Goal: Navigation & Orientation: Find specific page/section

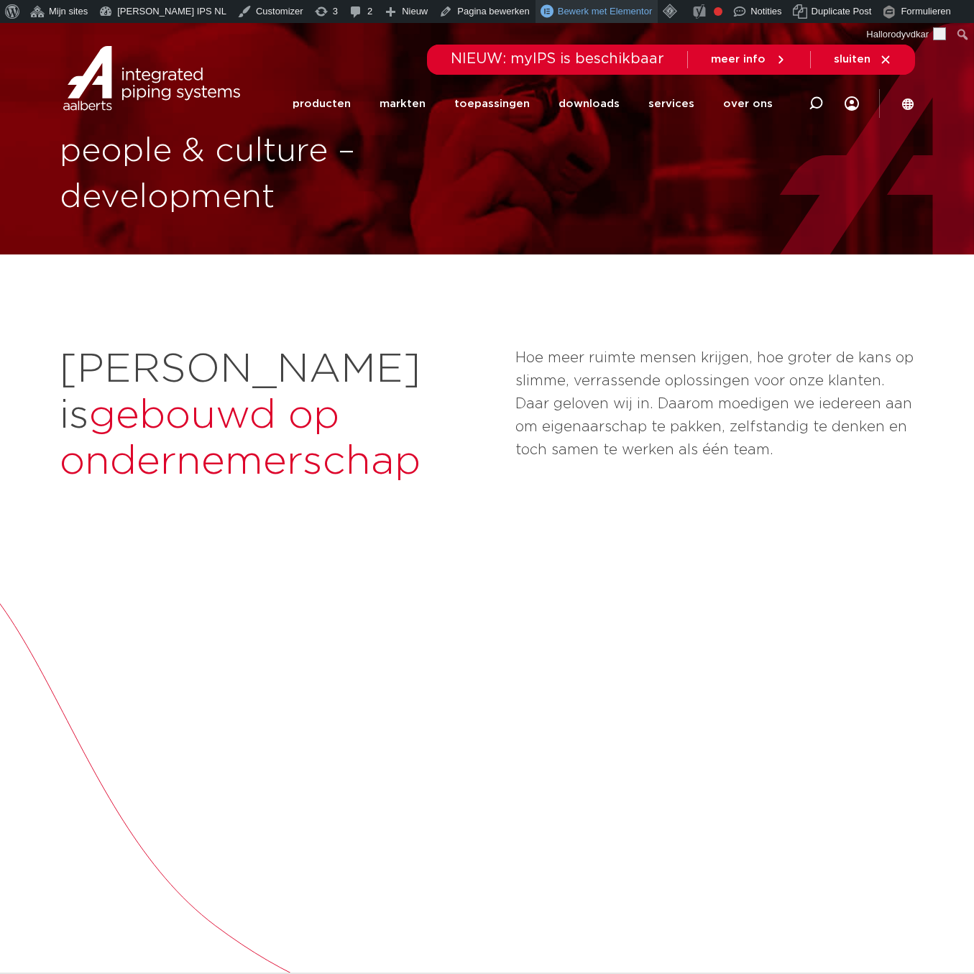
click at [558, 10] on span "Bewerk met Elementor" at bounding box center [605, 11] width 95 height 11
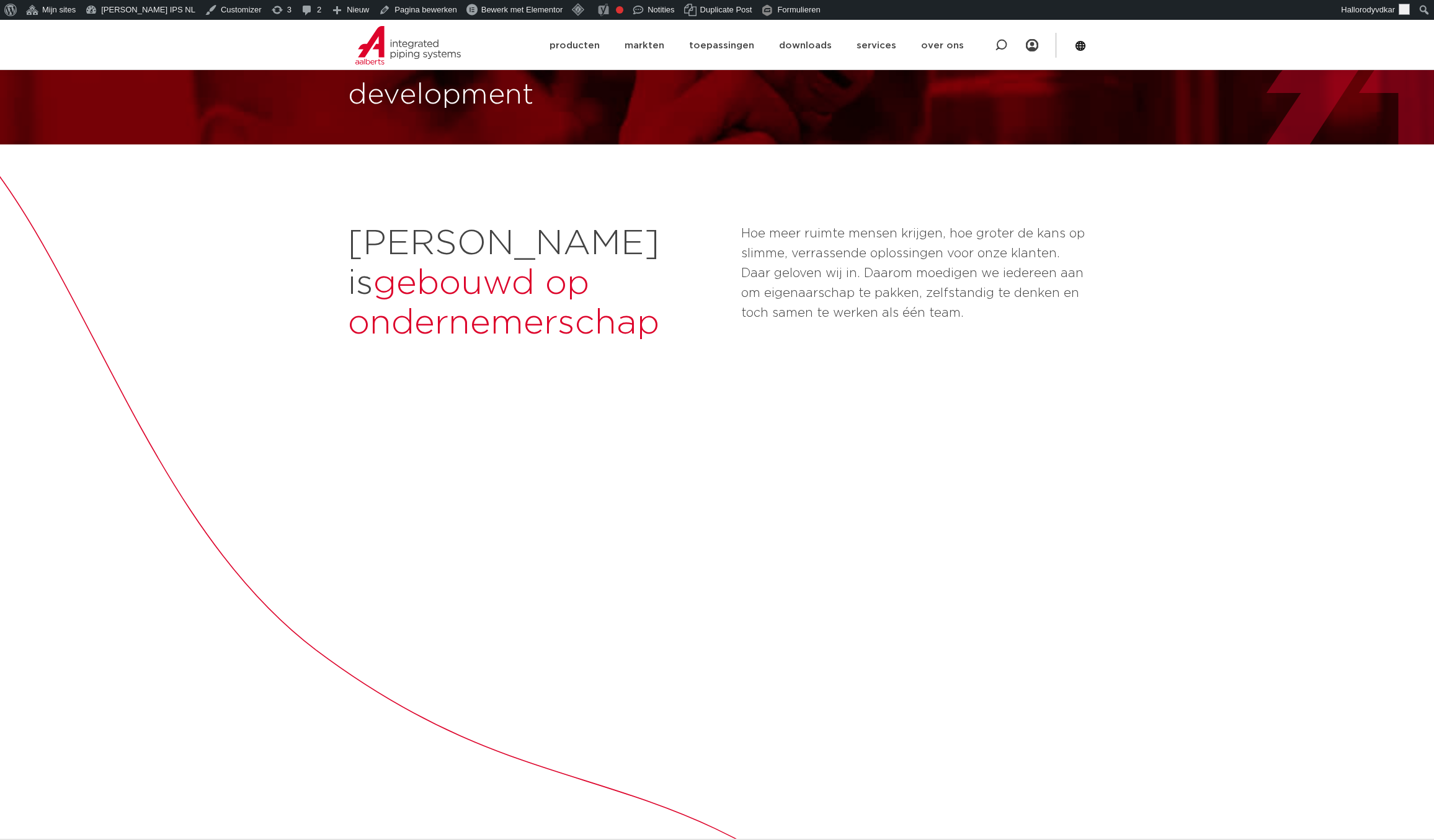
scroll to position [74, 0]
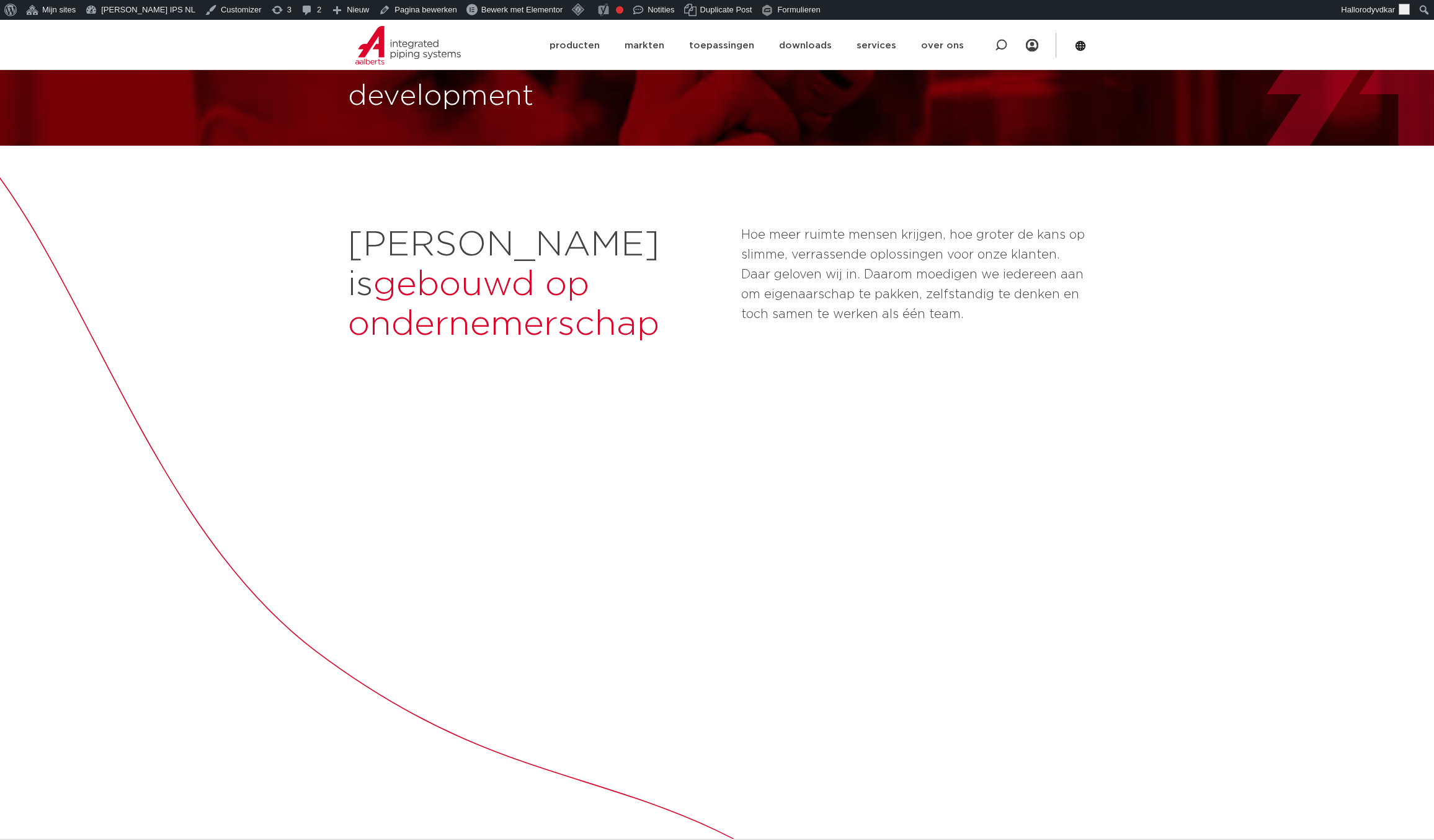
click at [278, 398] on div "Aalberts is gebouwd op ondernemerschap Hoe meer ruimte mensen krijgen, hoe grot…" at bounding box center [717, 828] width 1434 height 1364
